Goal: Obtain resource: Download file/media

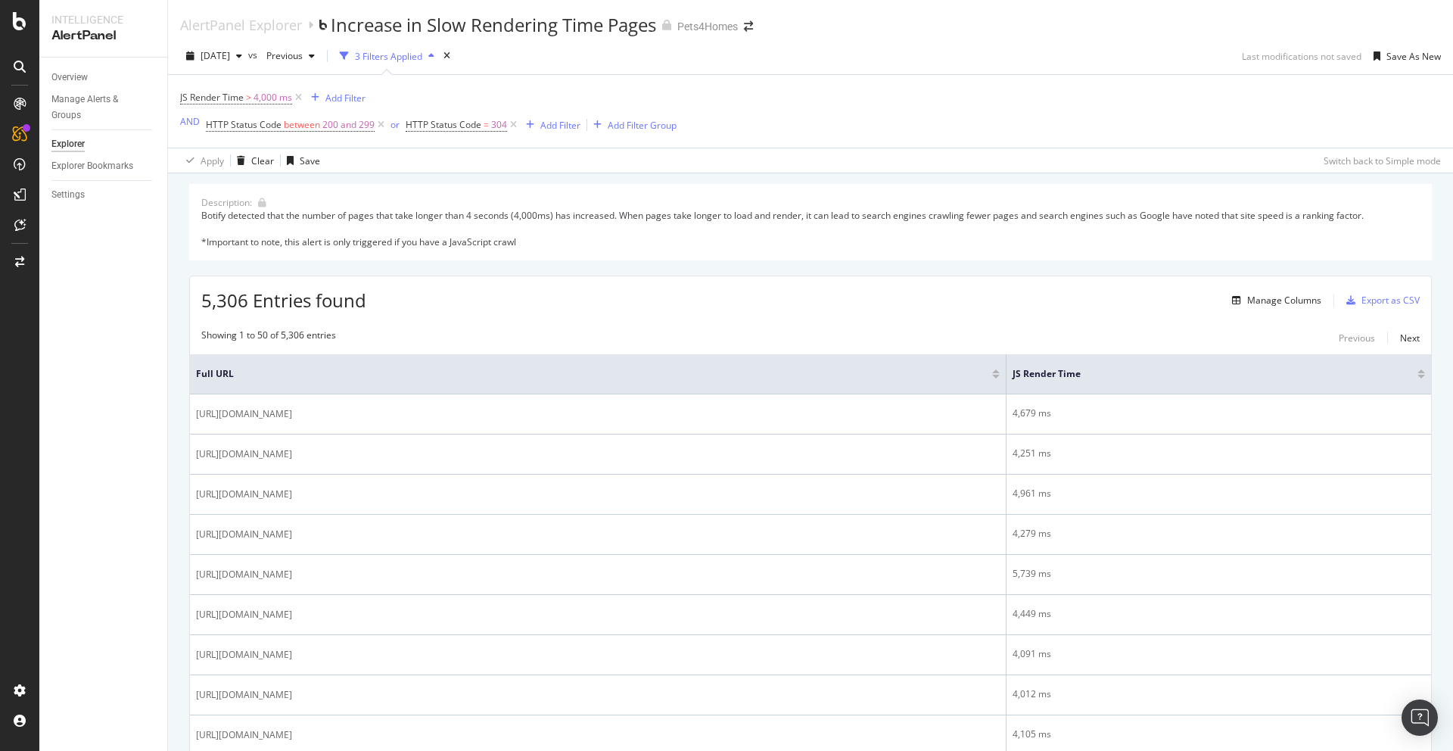
click at [435, 310] on div "5,306 Entries found Manage Columns Export as CSV" at bounding box center [810, 294] width 1241 height 37
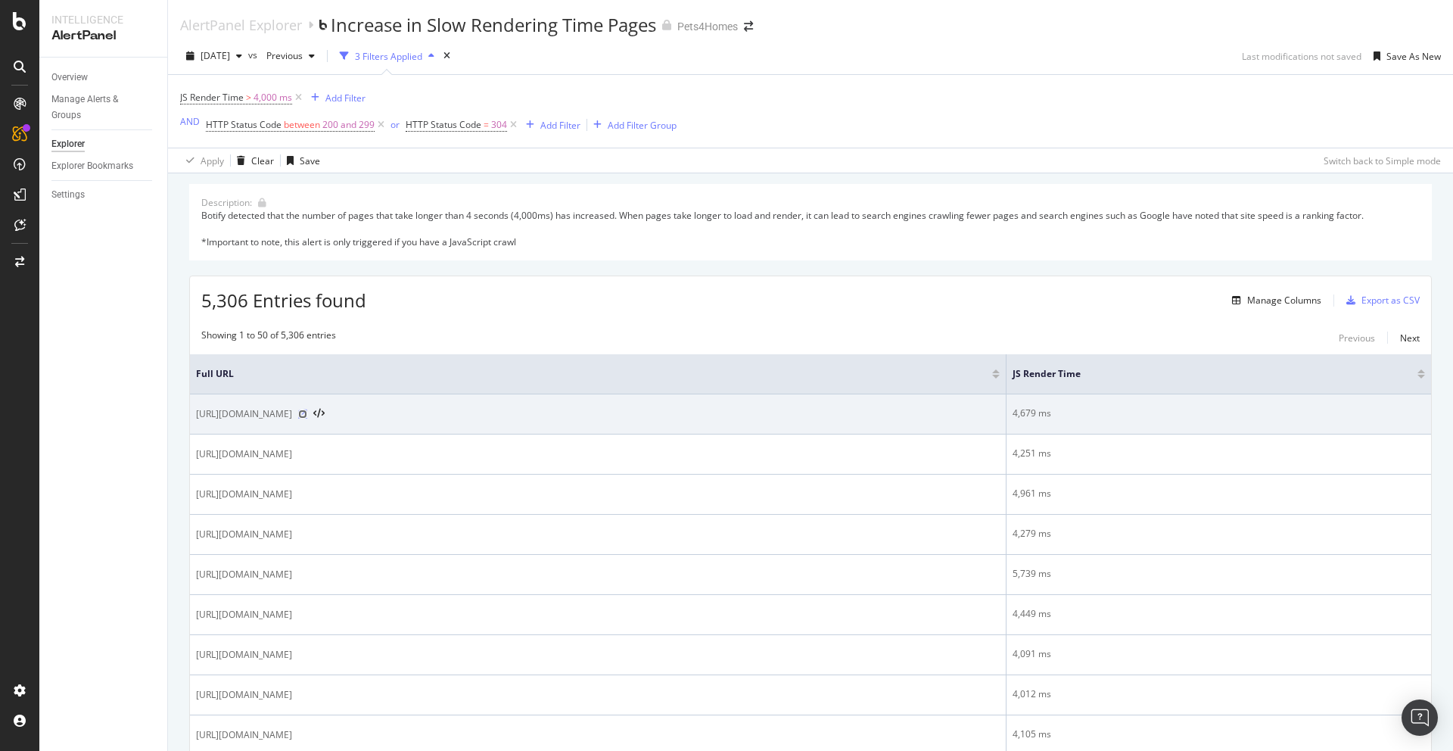
click at [307, 412] on icon at bounding box center [302, 413] width 9 height 9
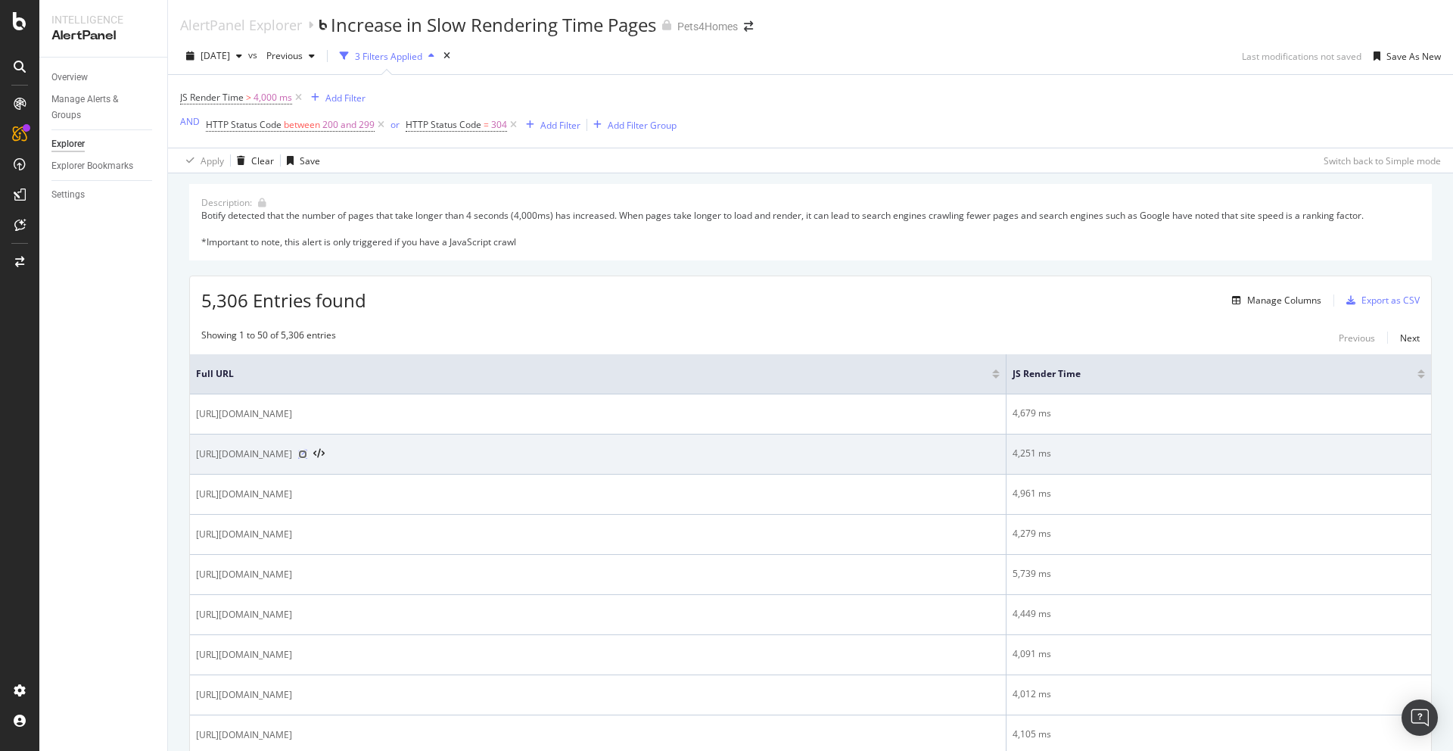
click at [307, 454] on icon at bounding box center [302, 454] width 9 height 9
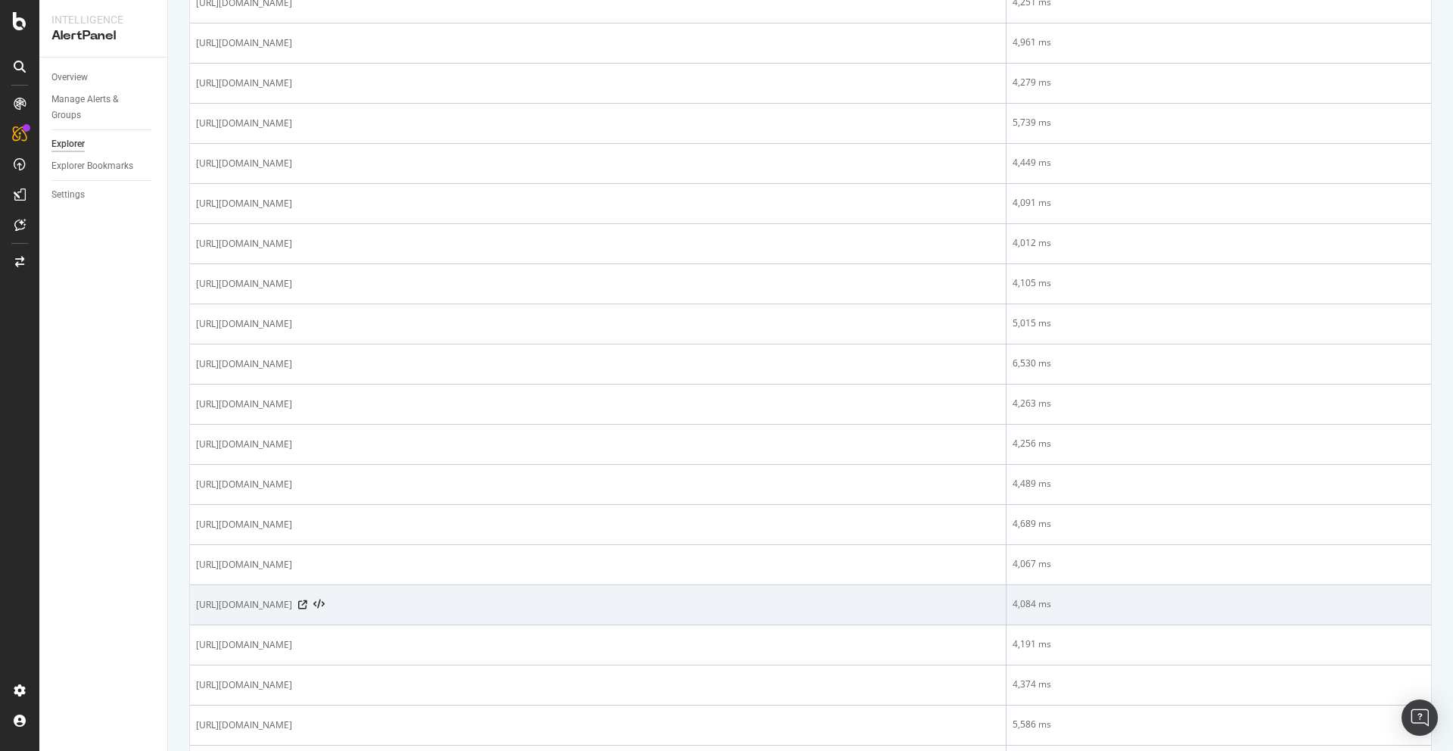
scroll to position [607, 0]
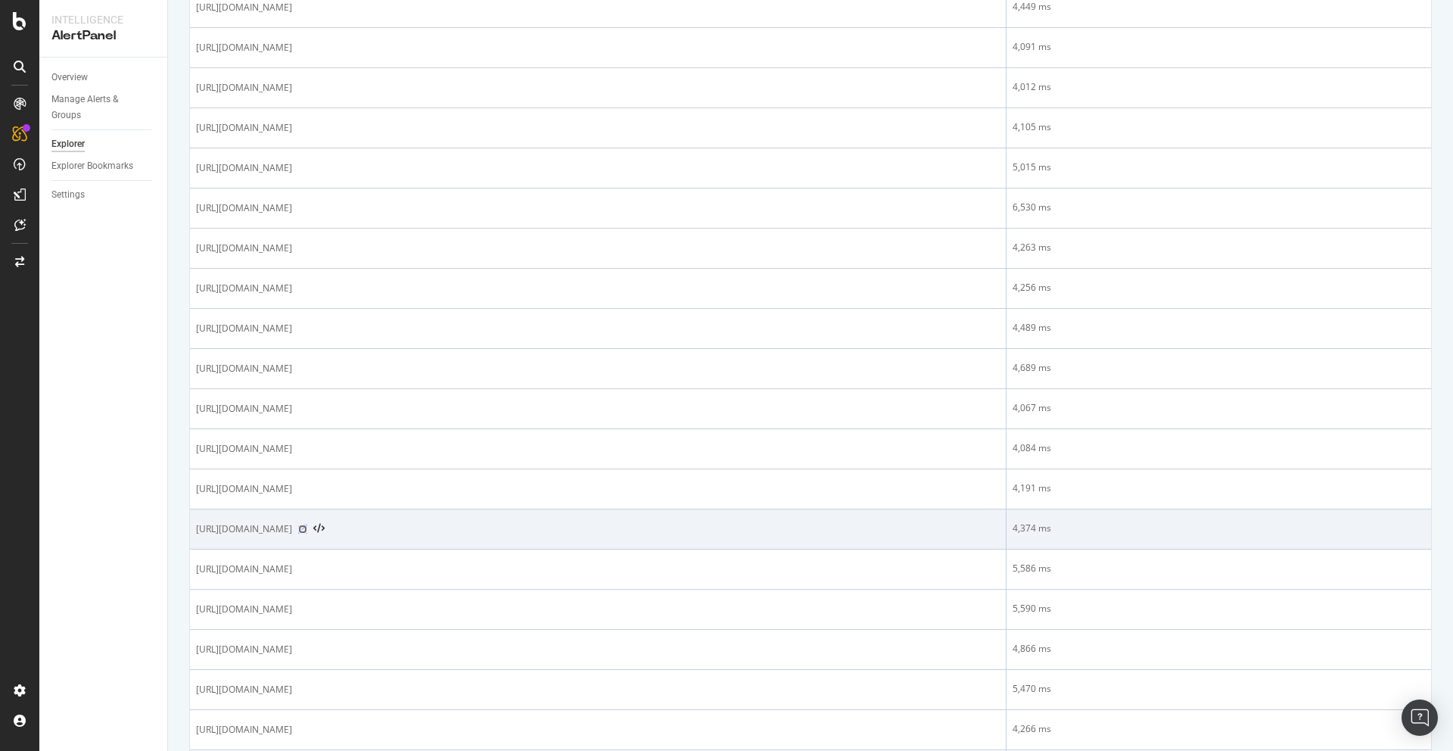
click at [307, 527] on icon at bounding box center [302, 528] width 9 height 9
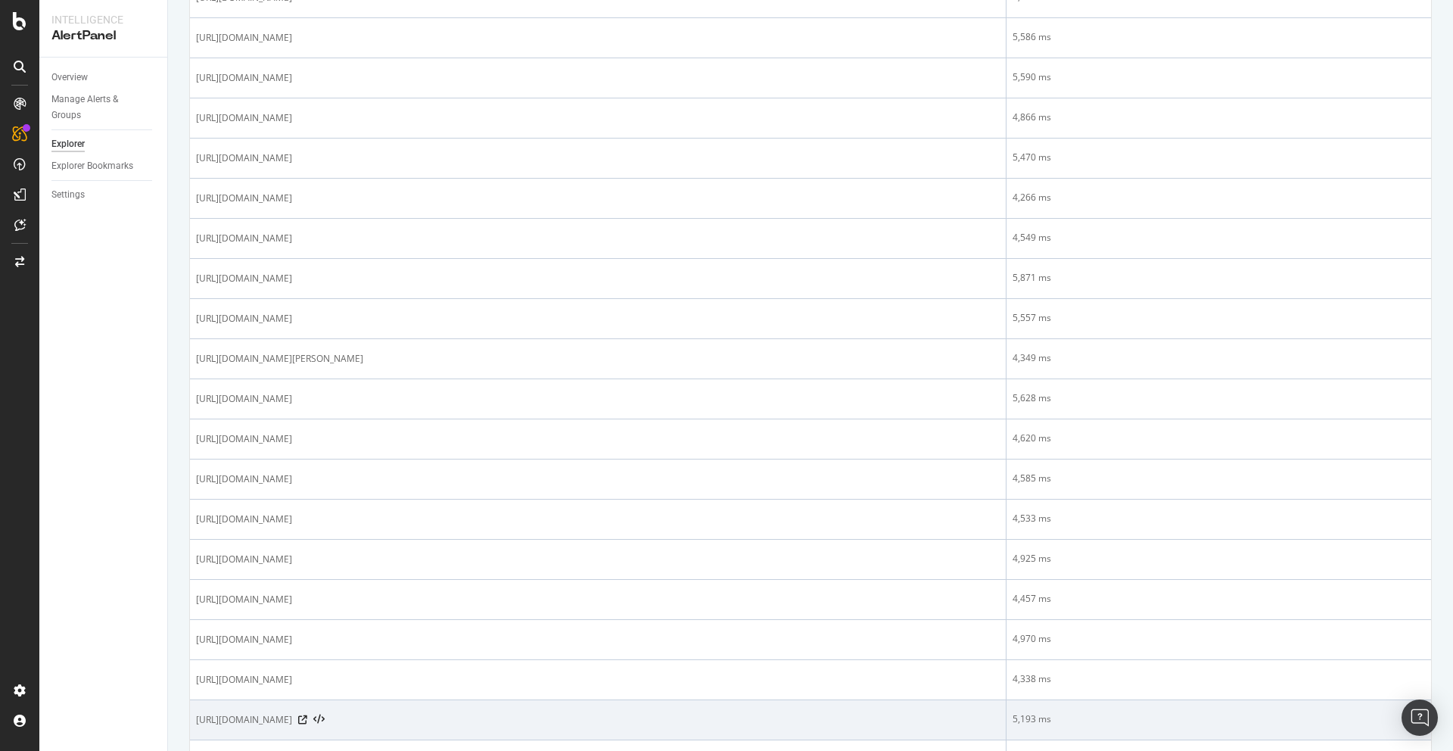
scroll to position [1215, 0]
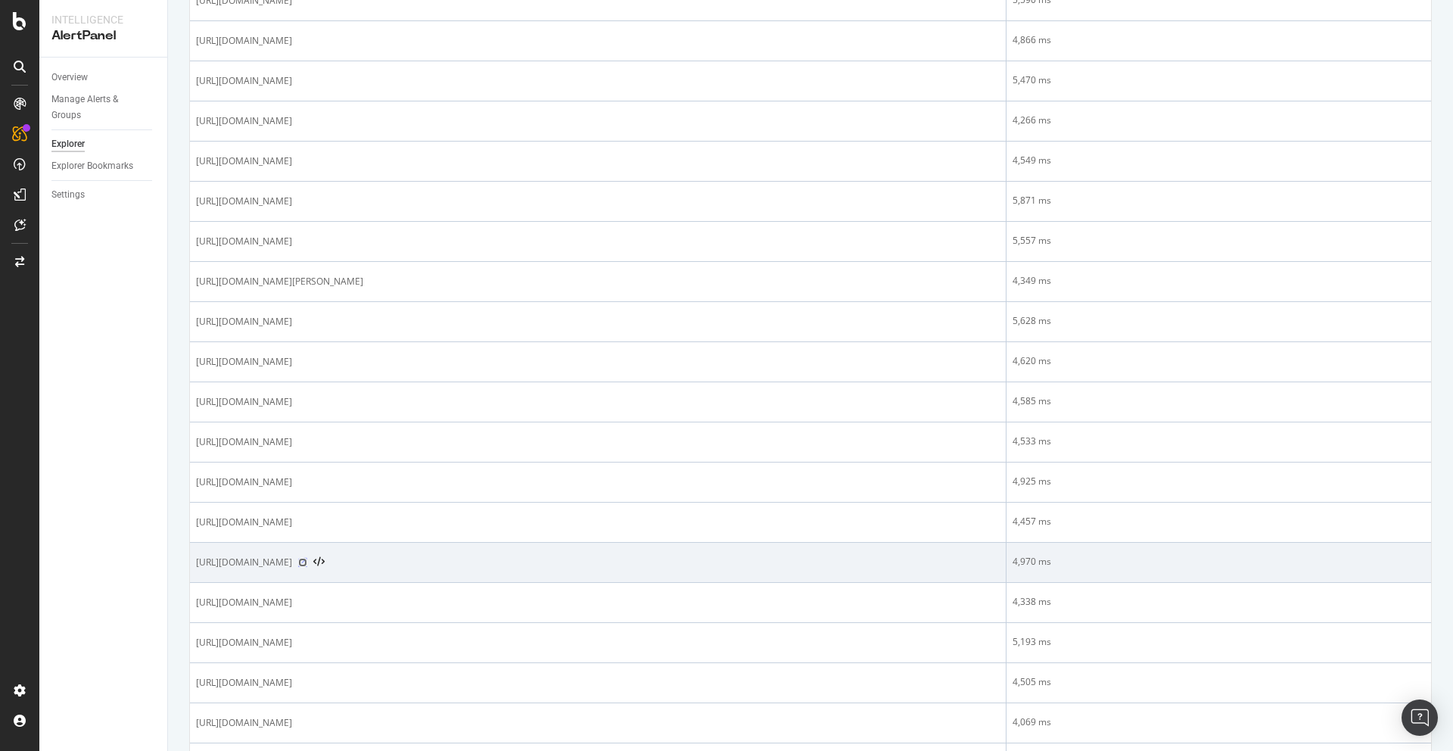
click at [307, 565] on icon at bounding box center [302, 562] width 9 height 9
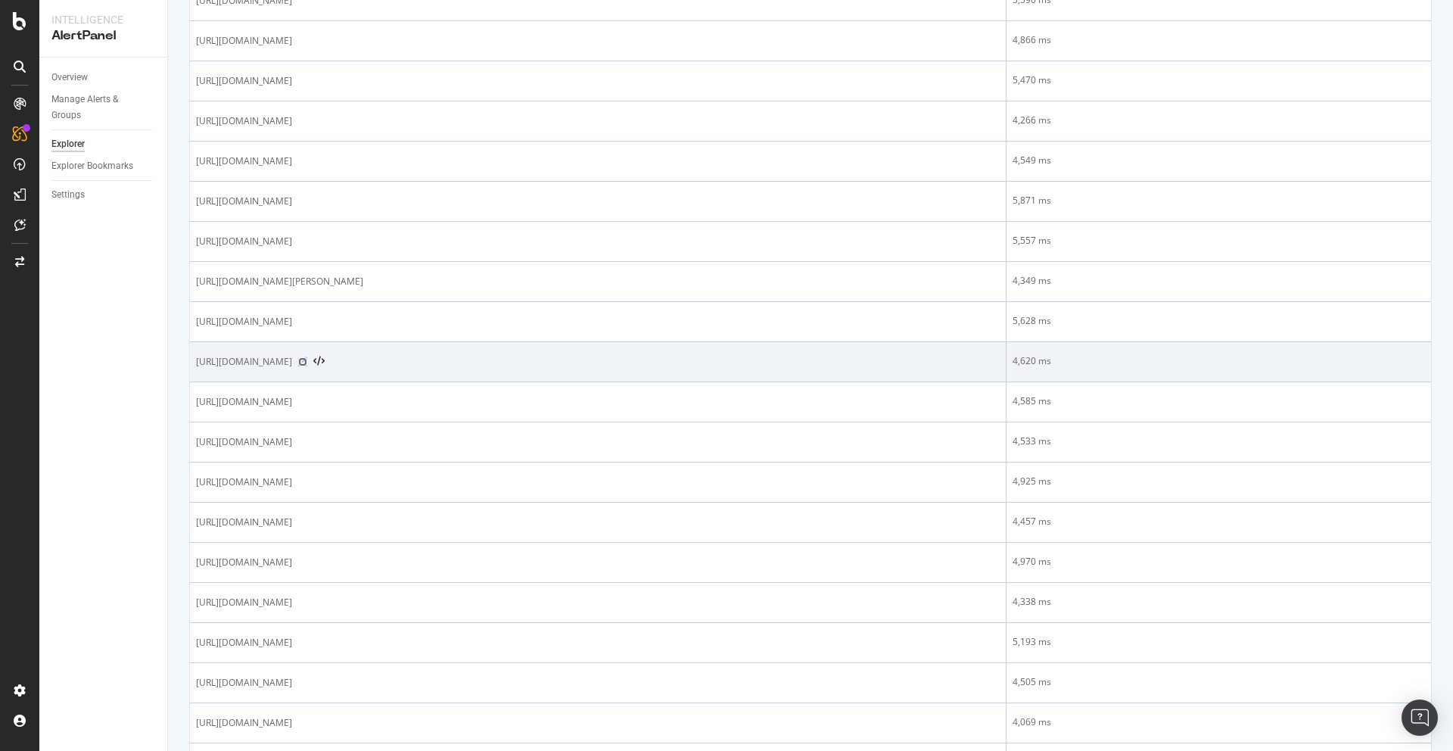
click at [307, 360] on icon at bounding box center [302, 361] width 9 height 9
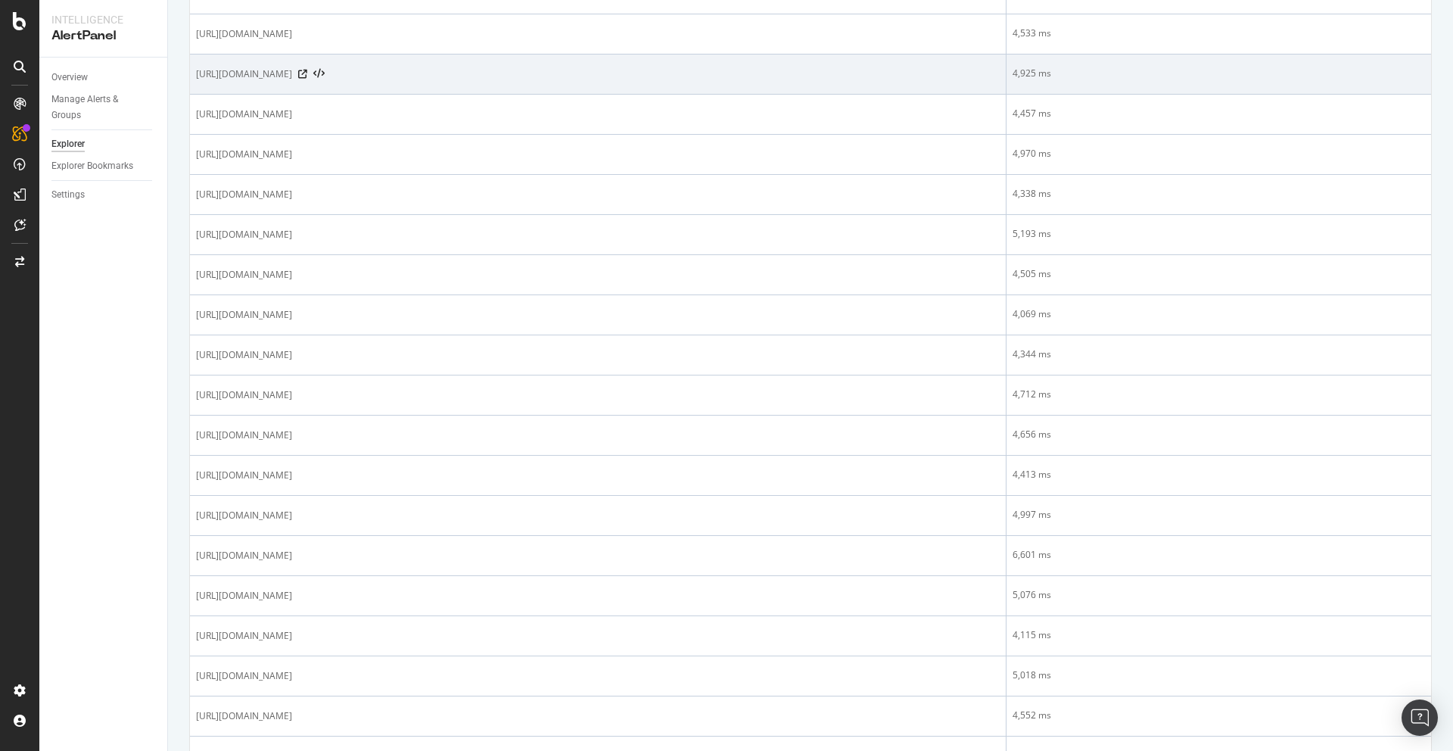
scroll to position [1633, 0]
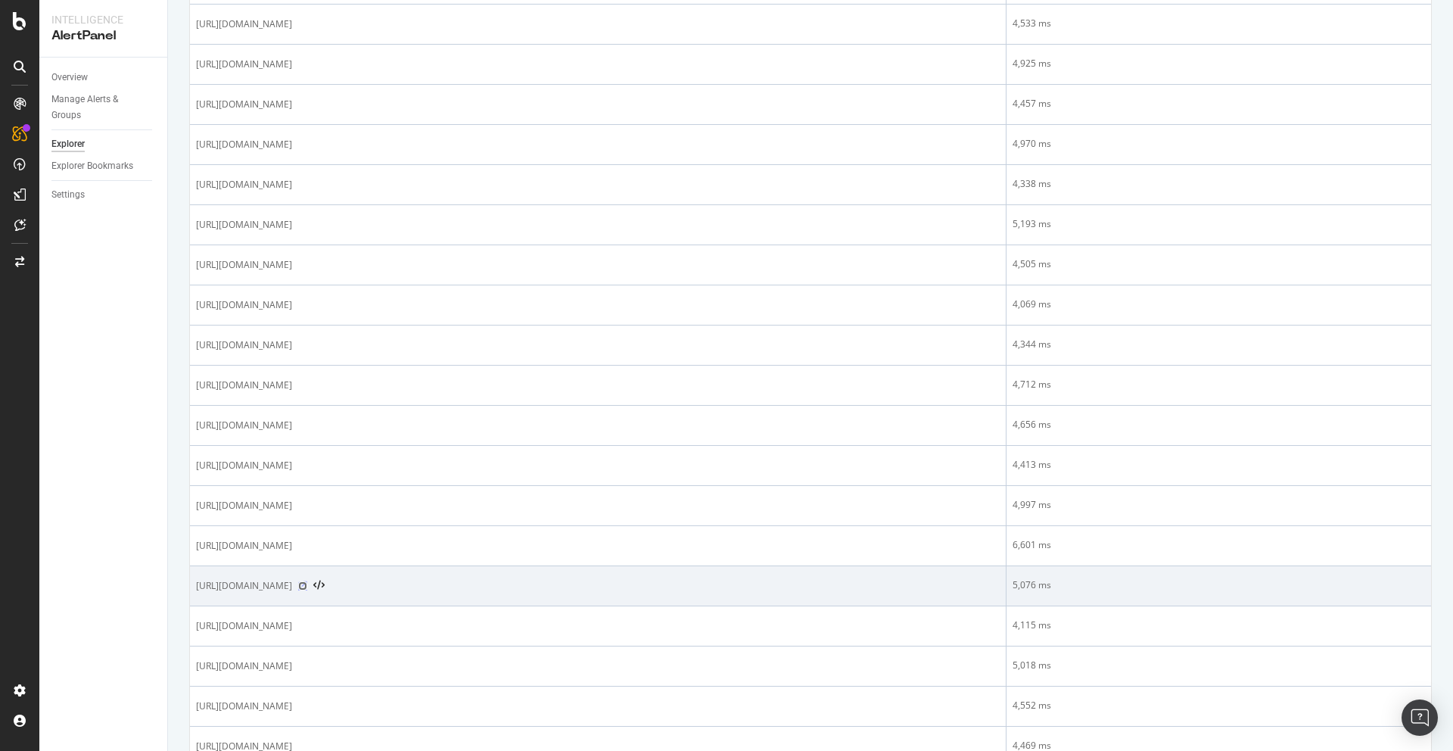
click at [307, 585] on icon at bounding box center [302, 585] width 9 height 9
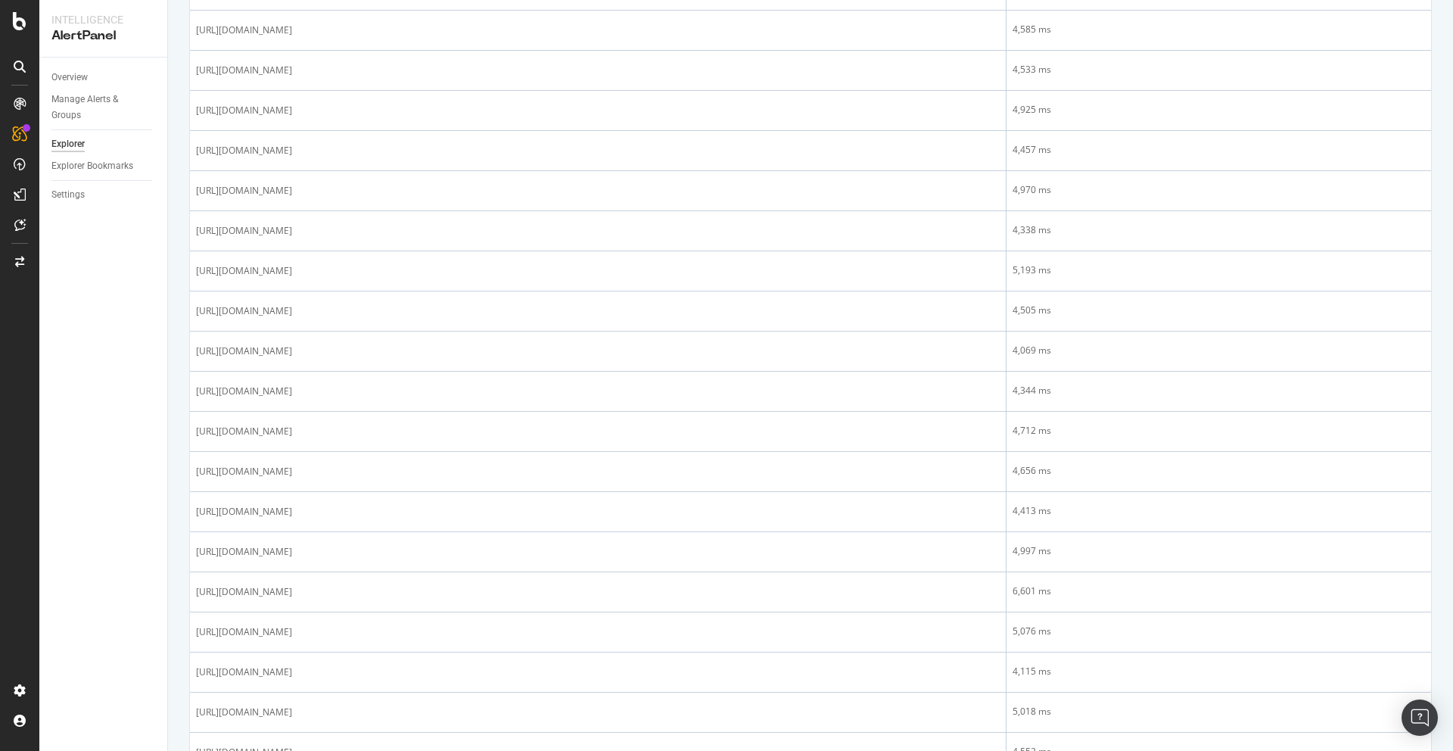
scroll to position [1736, 0]
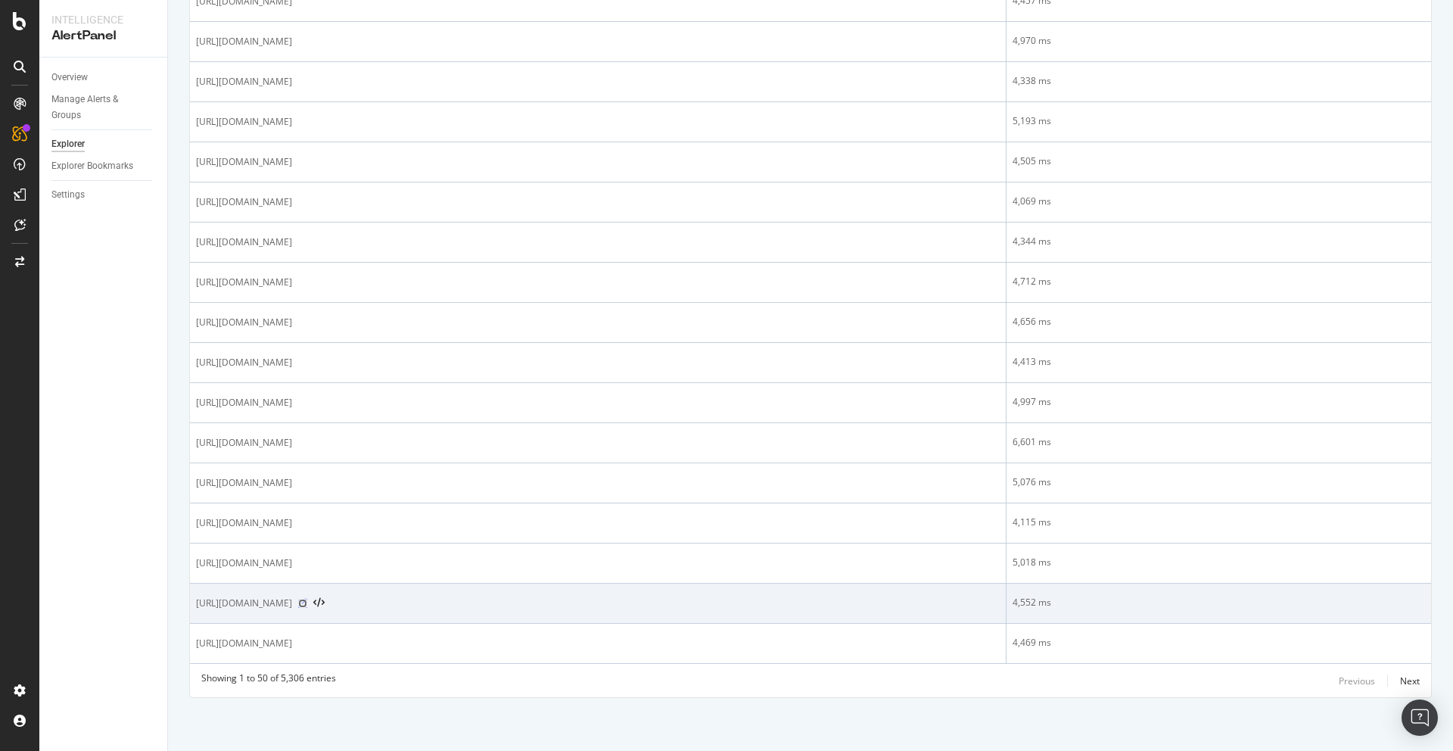
click at [307, 604] on icon at bounding box center [302, 603] width 9 height 9
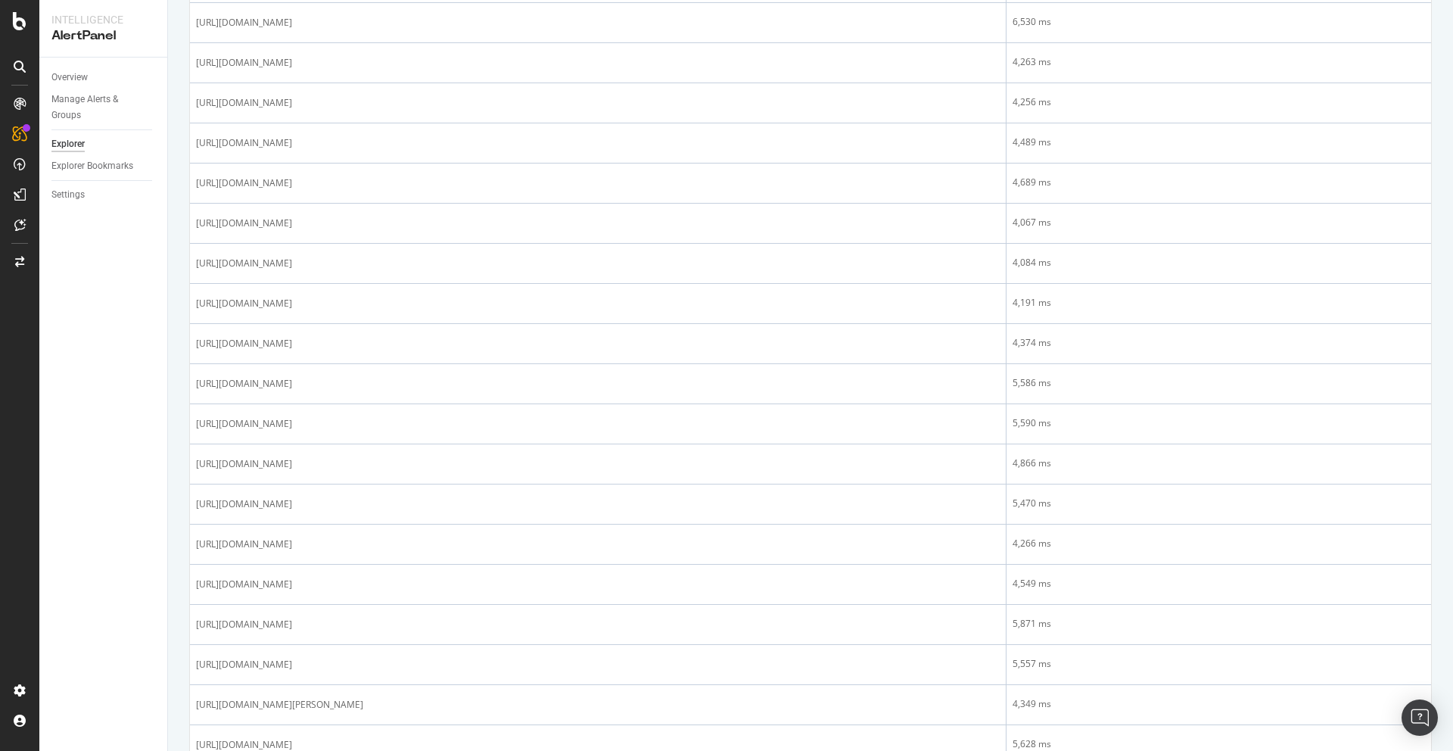
scroll to position [0, 0]
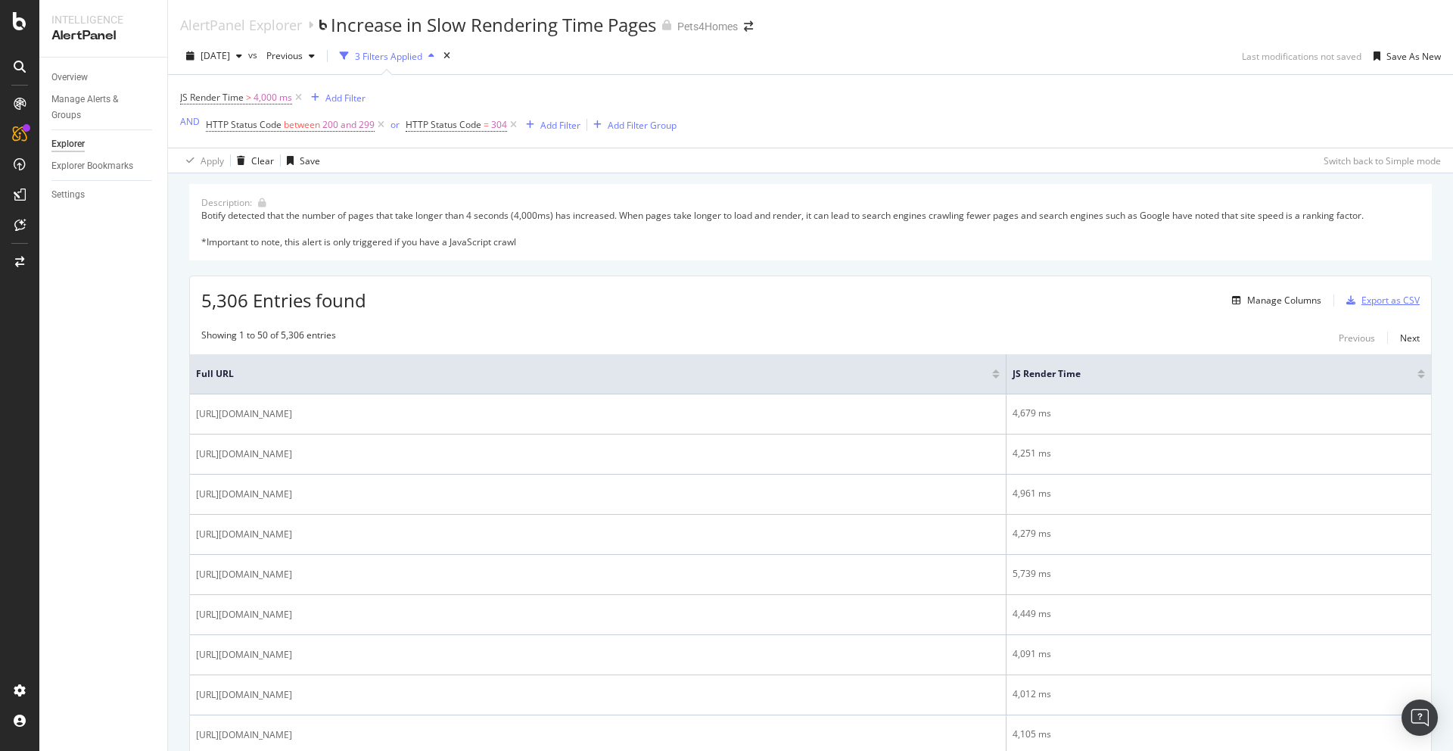
click at [1361, 300] on div "Export as CSV" at bounding box center [1390, 300] width 58 height 13
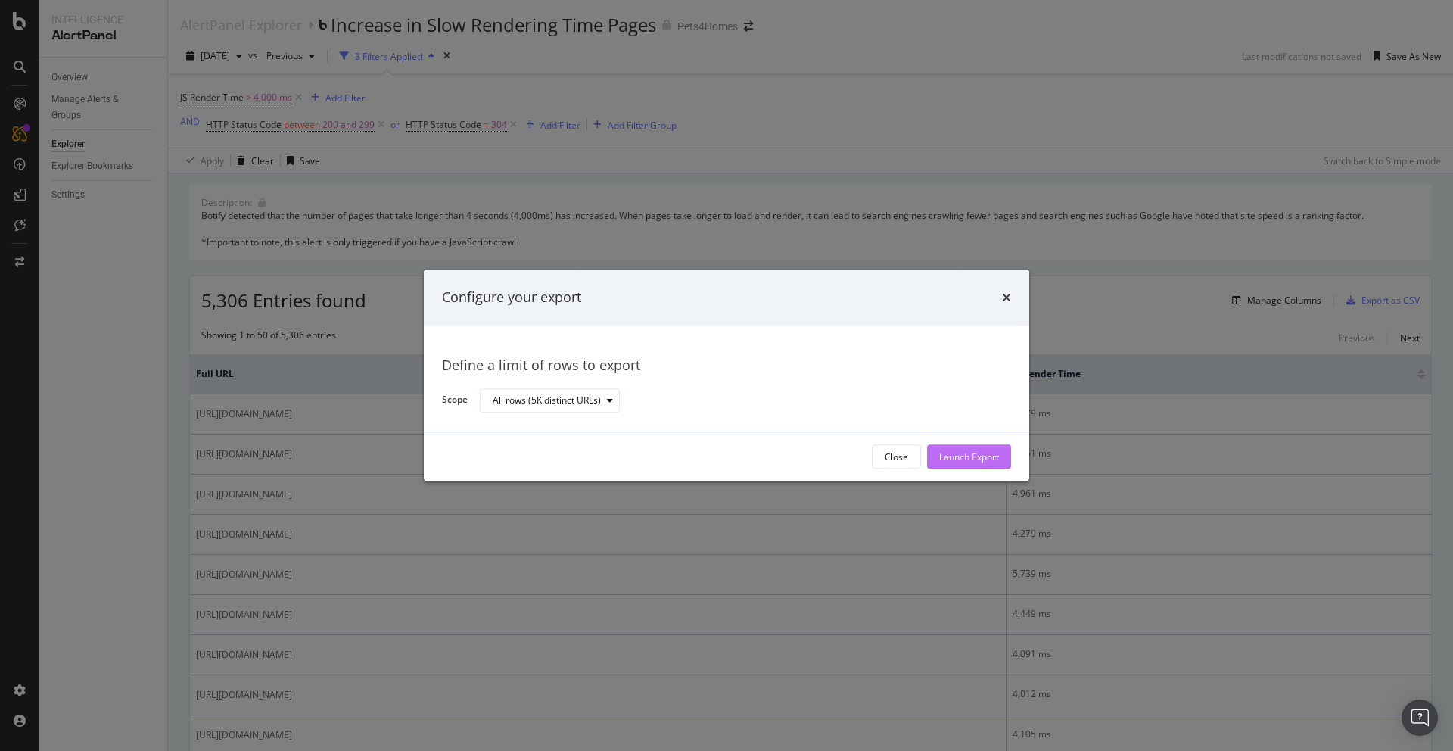
click at [944, 449] on div "Launch Export" at bounding box center [969, 457] width 60 height 23
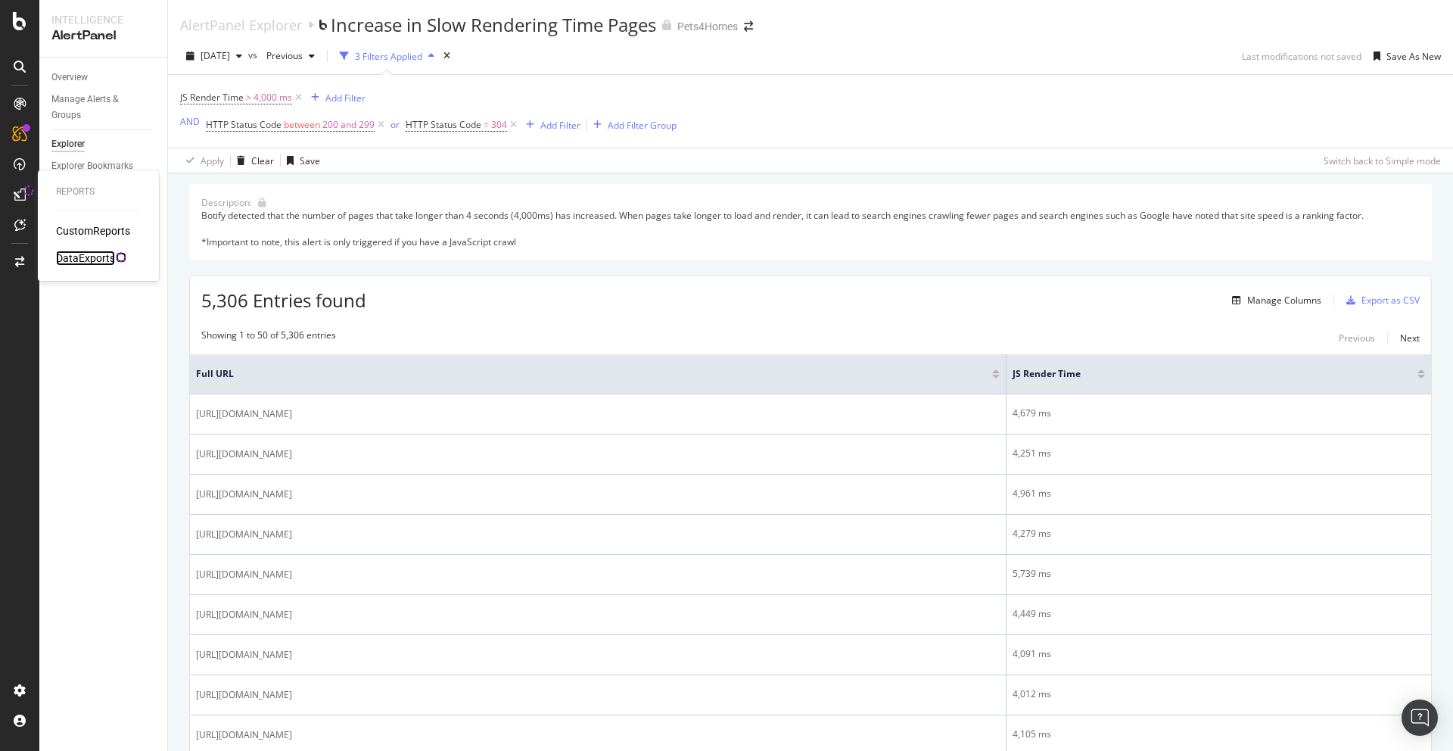
click at [94, 254] on div "DataExports" at bounding box center [85, 257] width 59 height 15
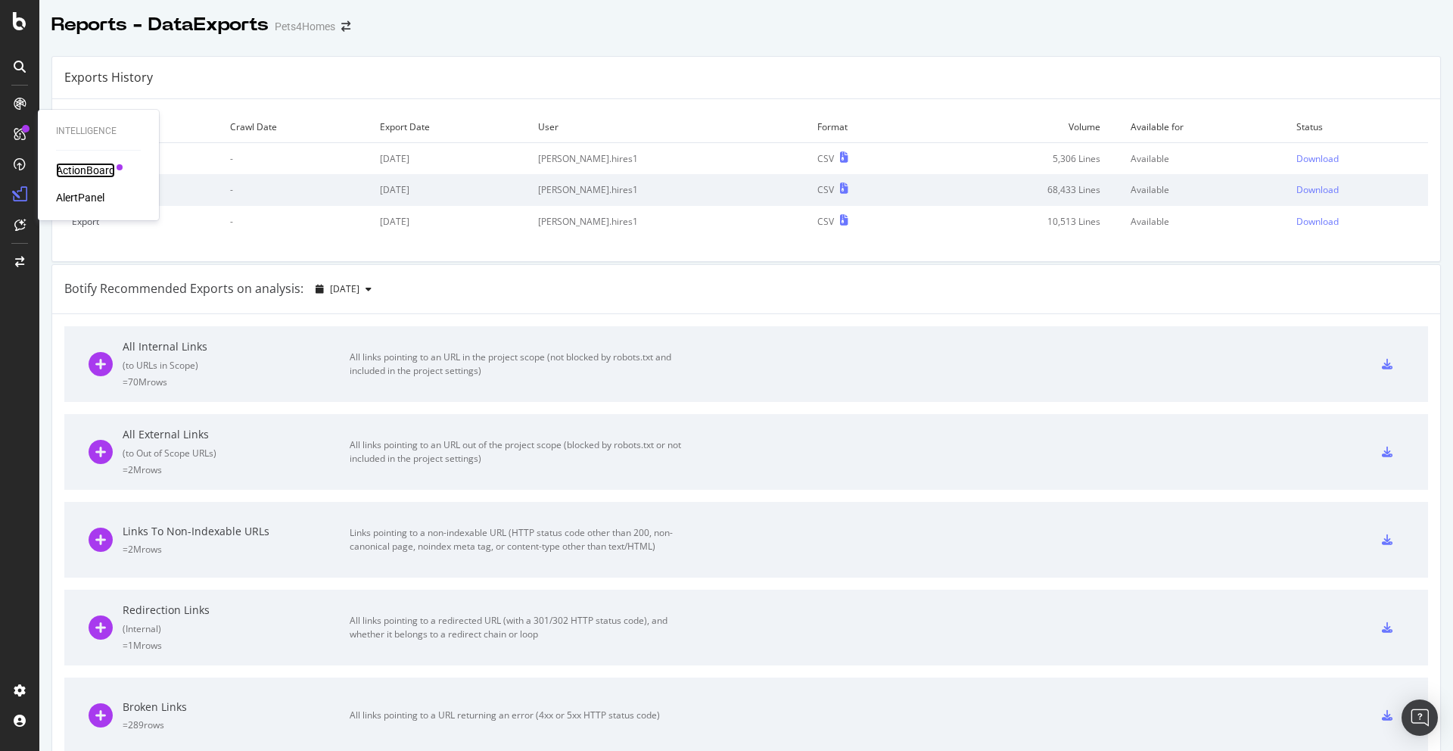
click at [78, 169] on div "ActionBoard" at bounding box center [85, 170] width 59 height 15
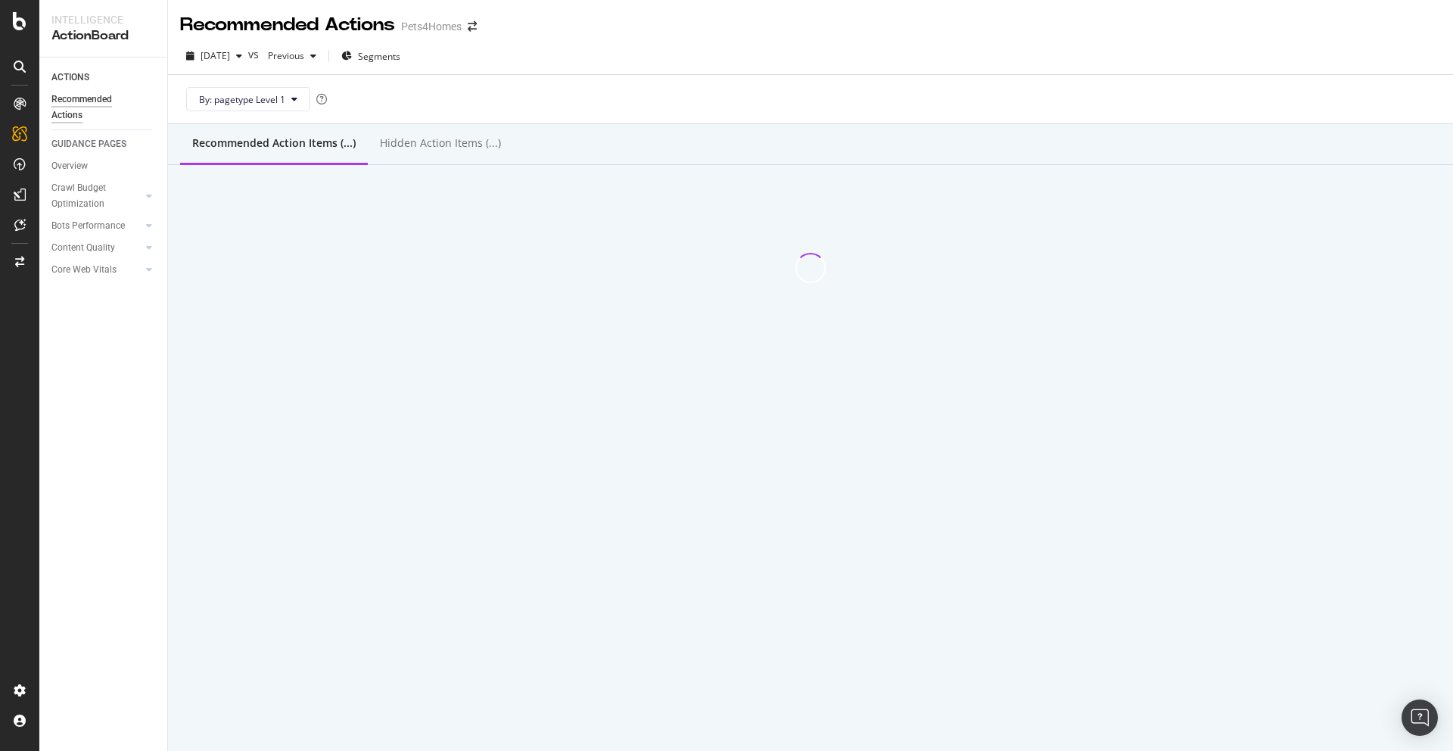
click at [587, 81] on div "By: pagetype Level 1" at bounding box center [810, 99] width 1261 height 48
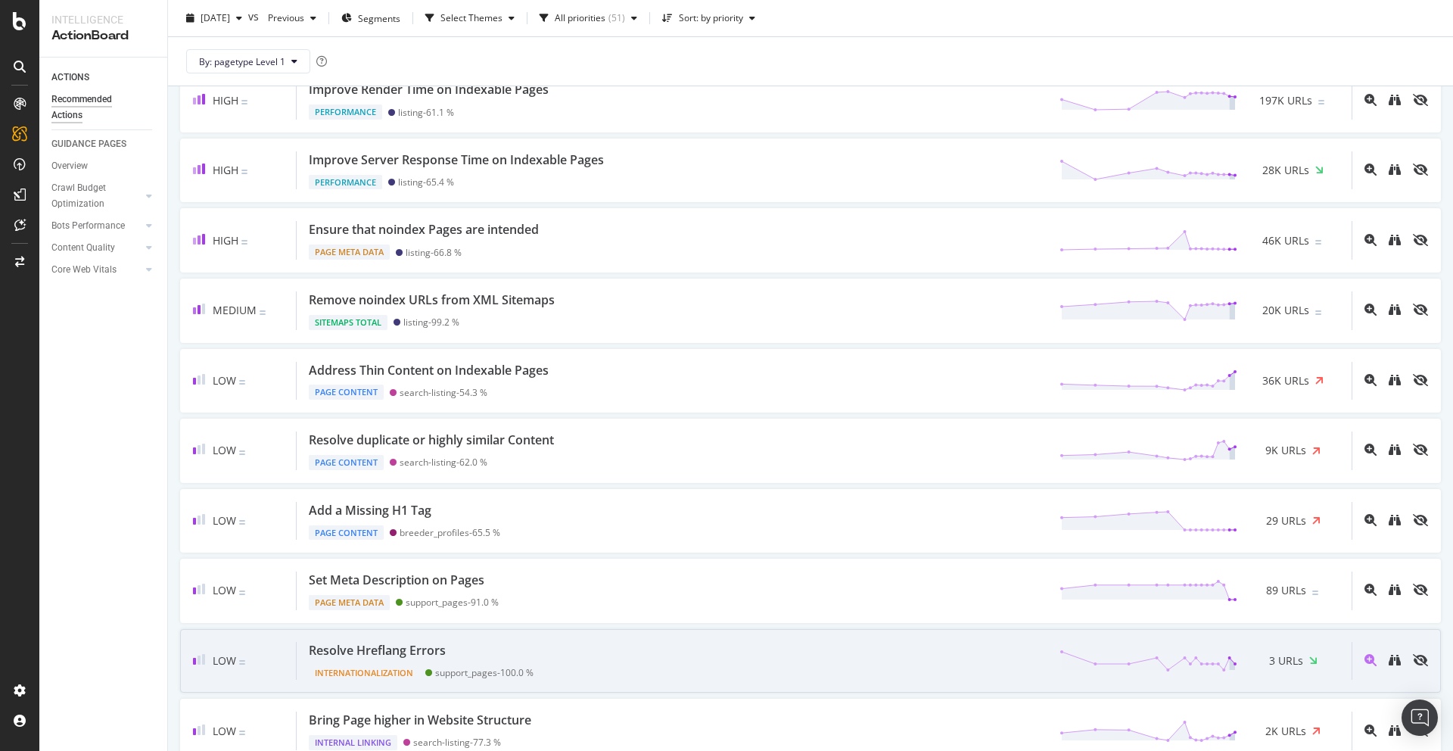
scroll to position [593, 0]
